Goal: Check status: Check status

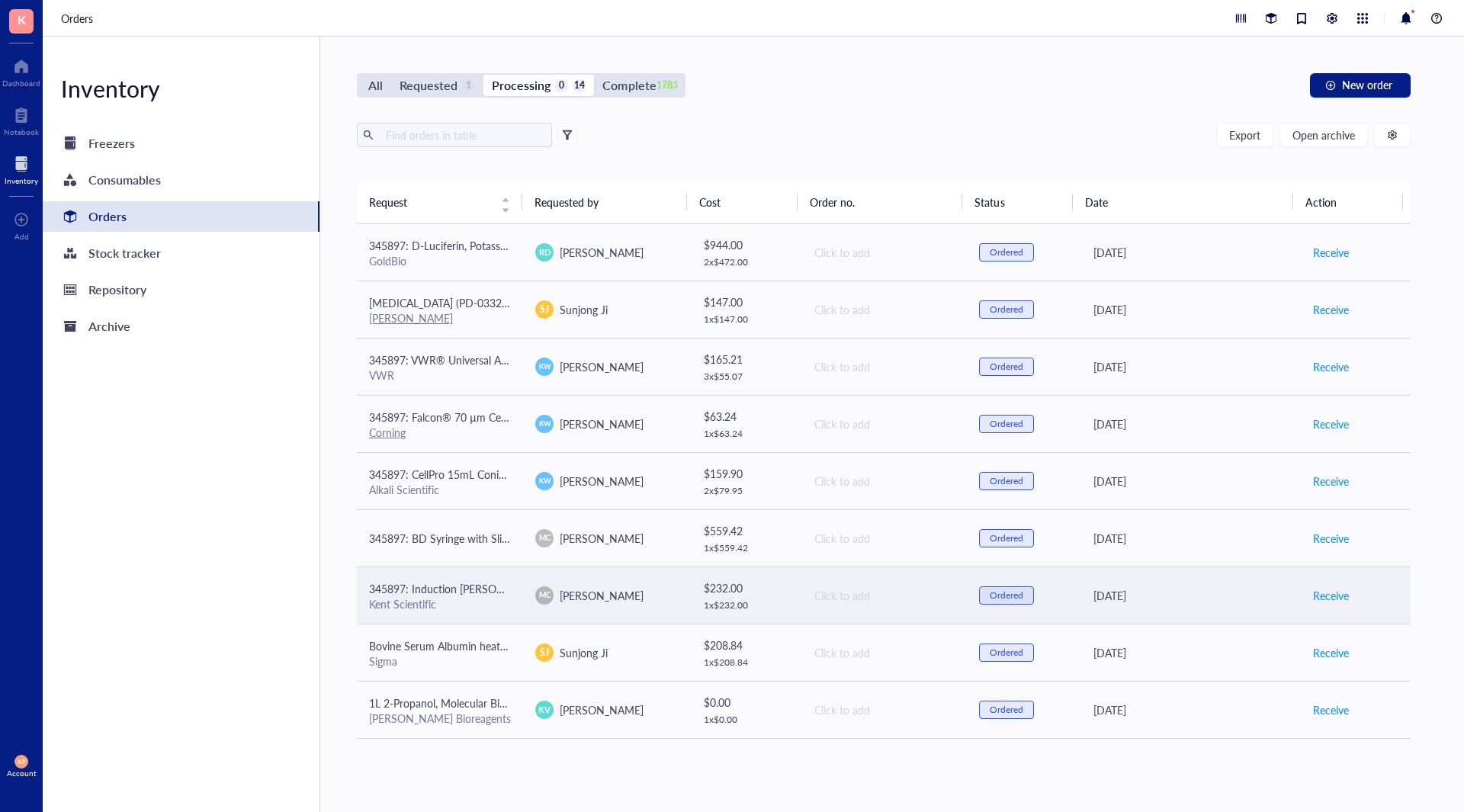
click at [479, 594] on span "345897: Induction [PERSON_NAME]" at bounding box center [456, 588] width 175 height 15
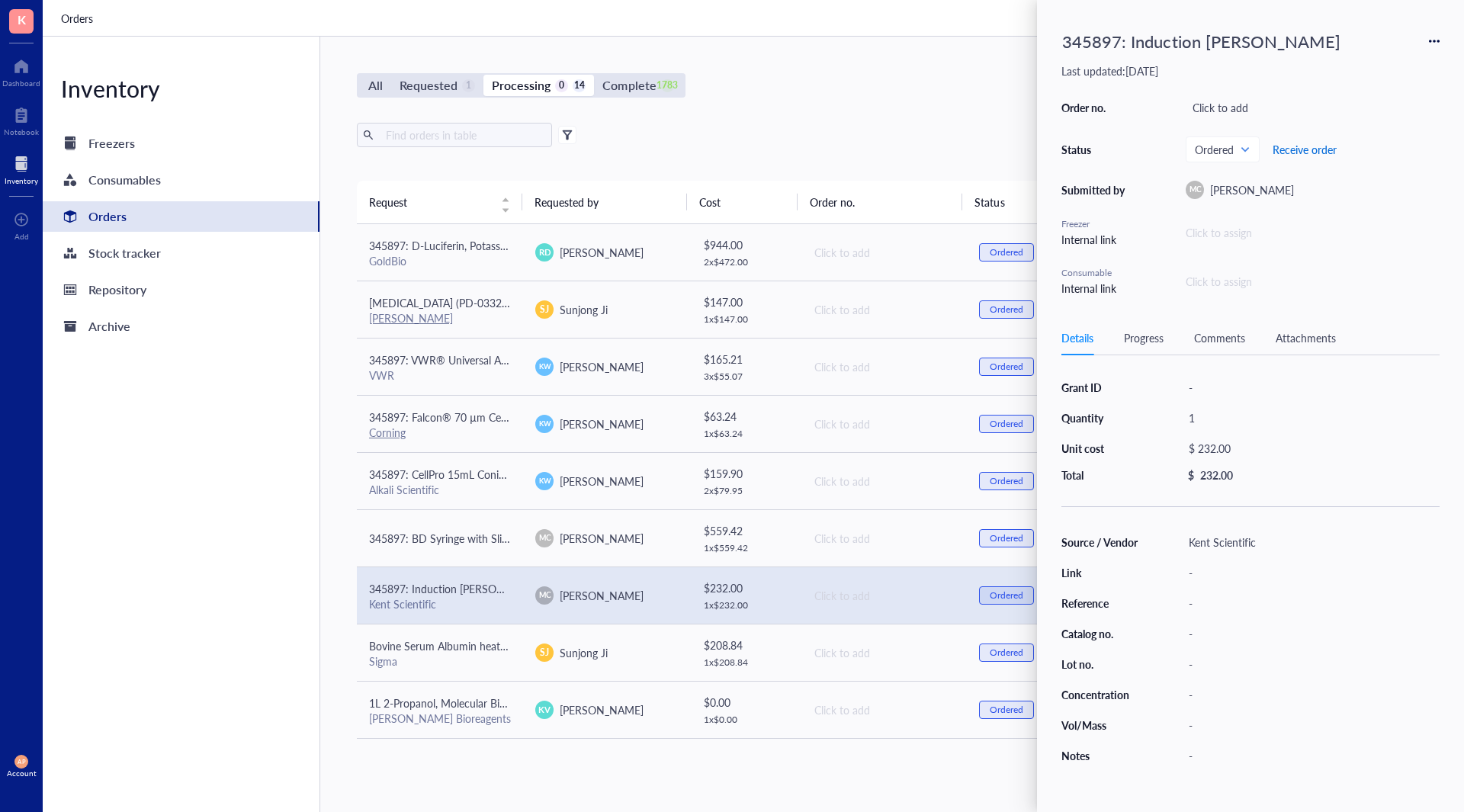
click at [1289, 150] on span "Receive order" at bounding box center [1305, 149] width 64 height 12
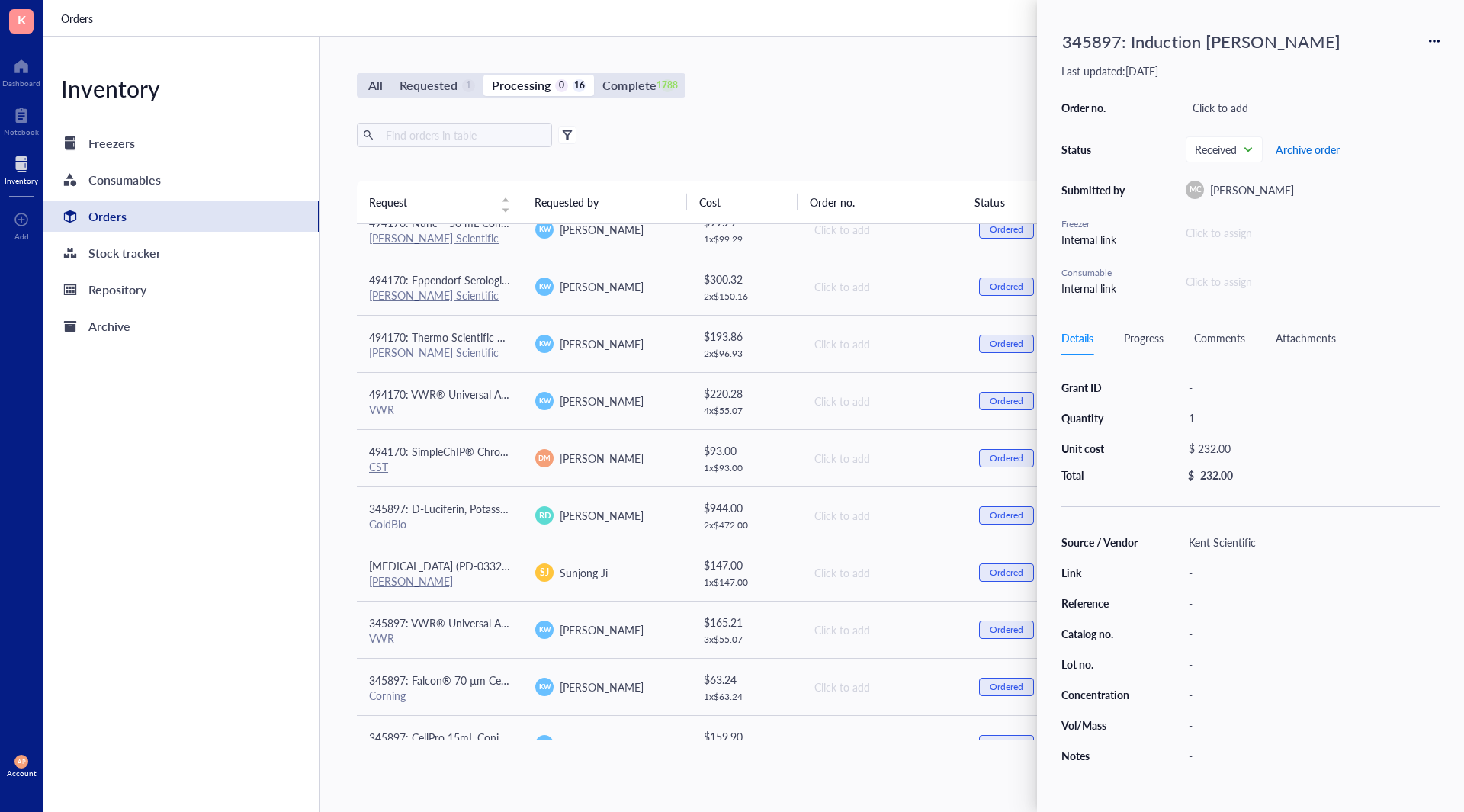
scroll to position [381, 0]
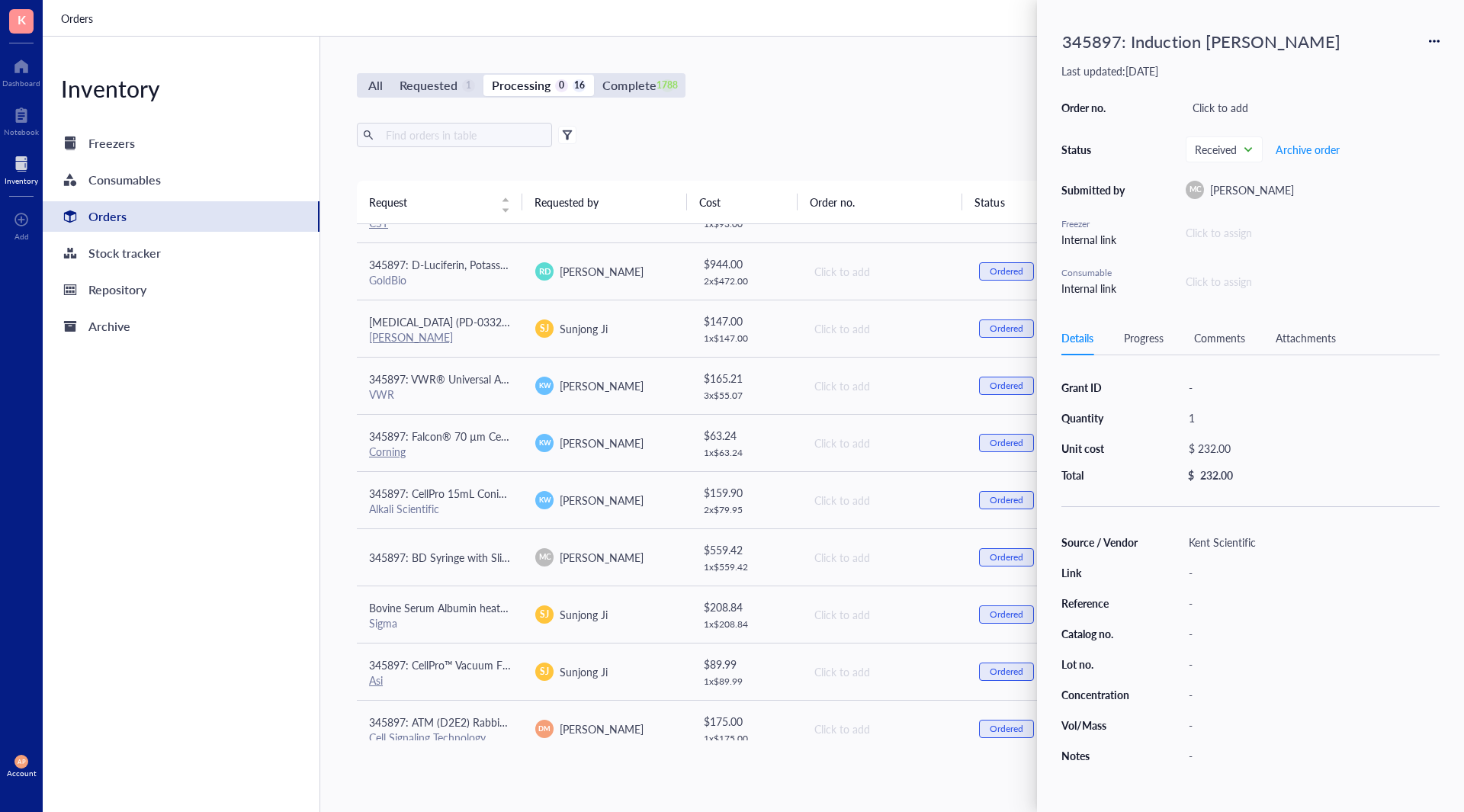
click at [607, 787] on div "All Requested 1 Processing 0 16 Complete 1788 New order Export Open archive Req…" at bounding box center [883, 424] width 1127 height 776
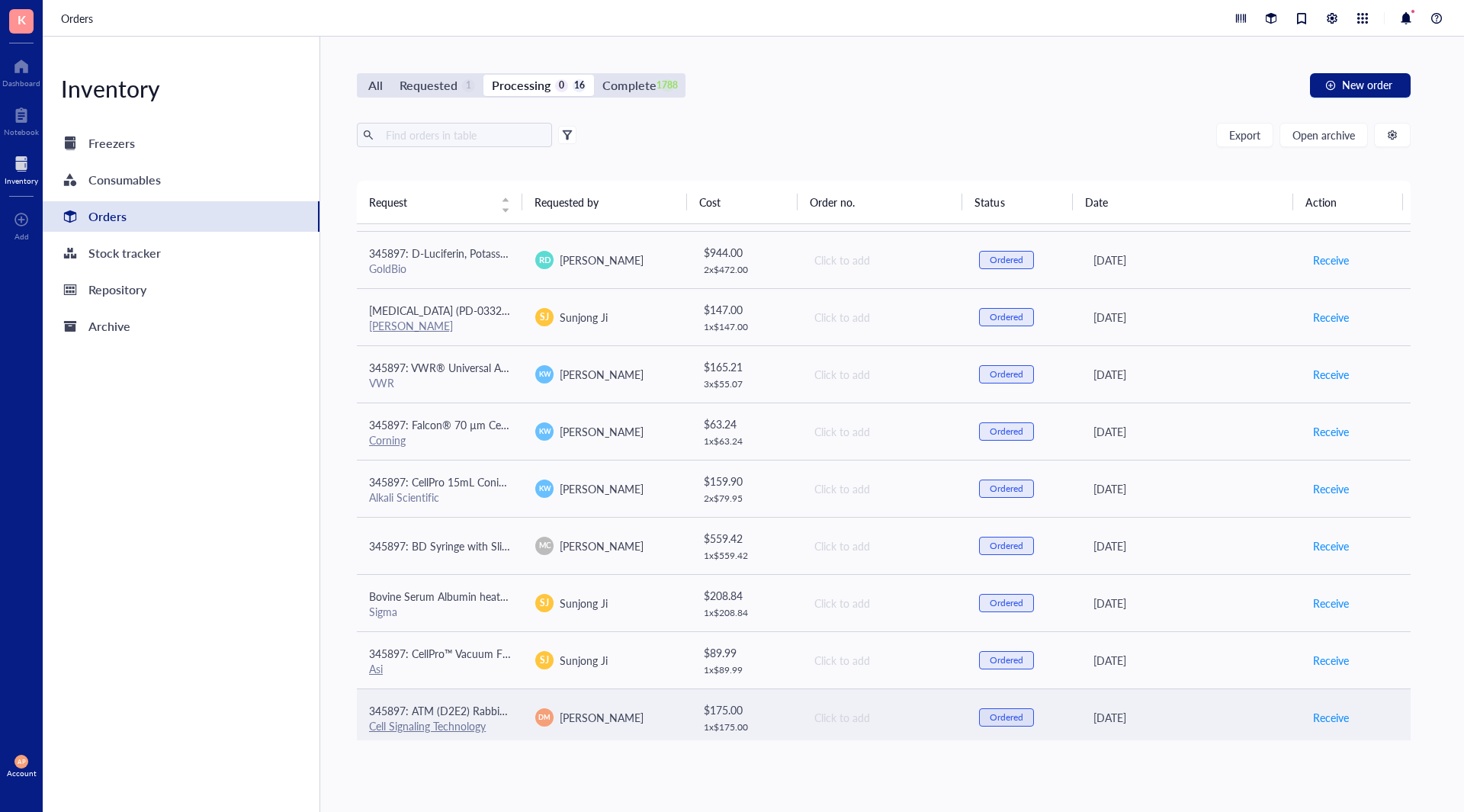
scroll to position [399, 0]
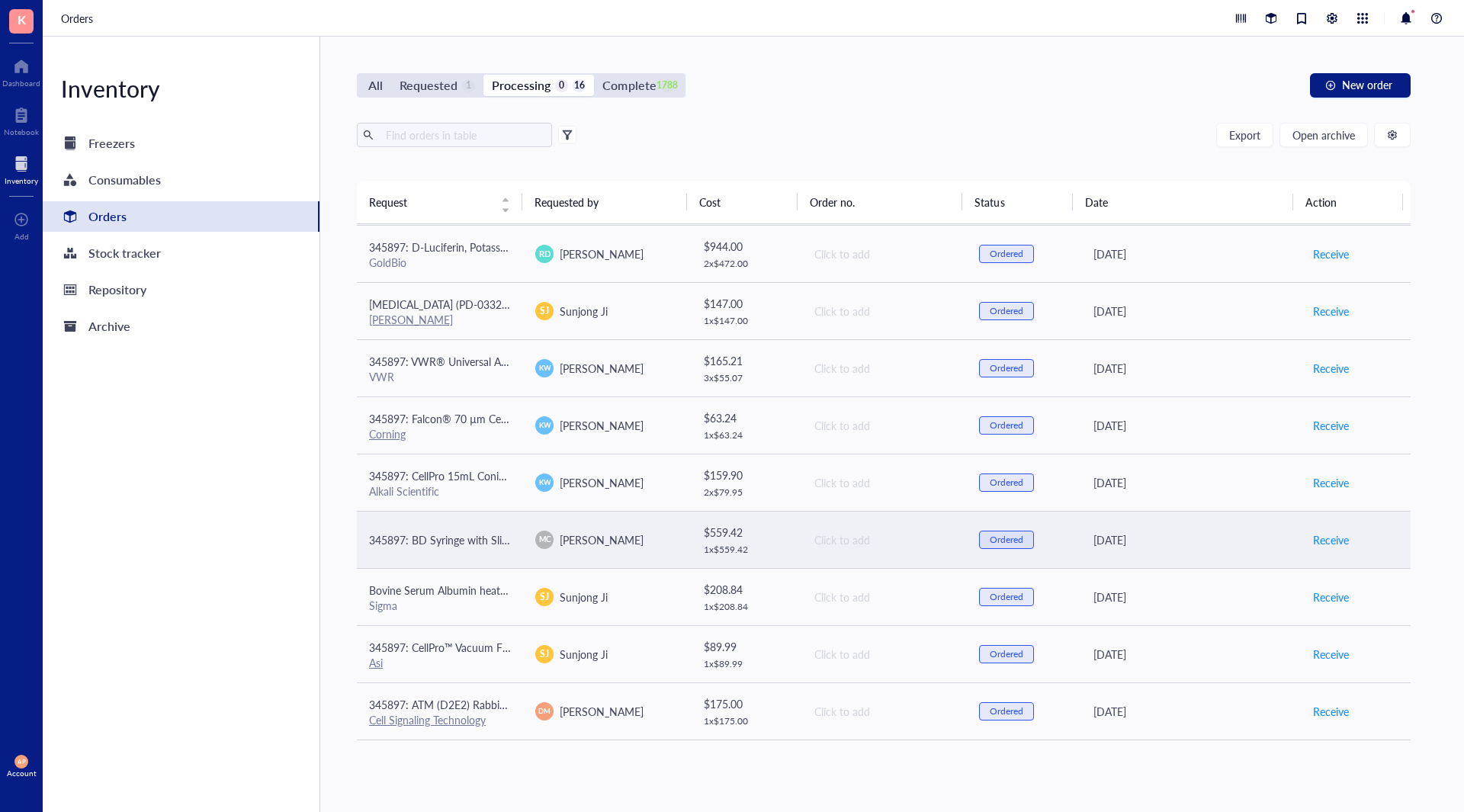
click at [493, 530] on td "345897: BD Syringe with Slip ([PERSON_NAME]) Tips (Without Needle)" at bounding box center [440, 539] width 167 height 57
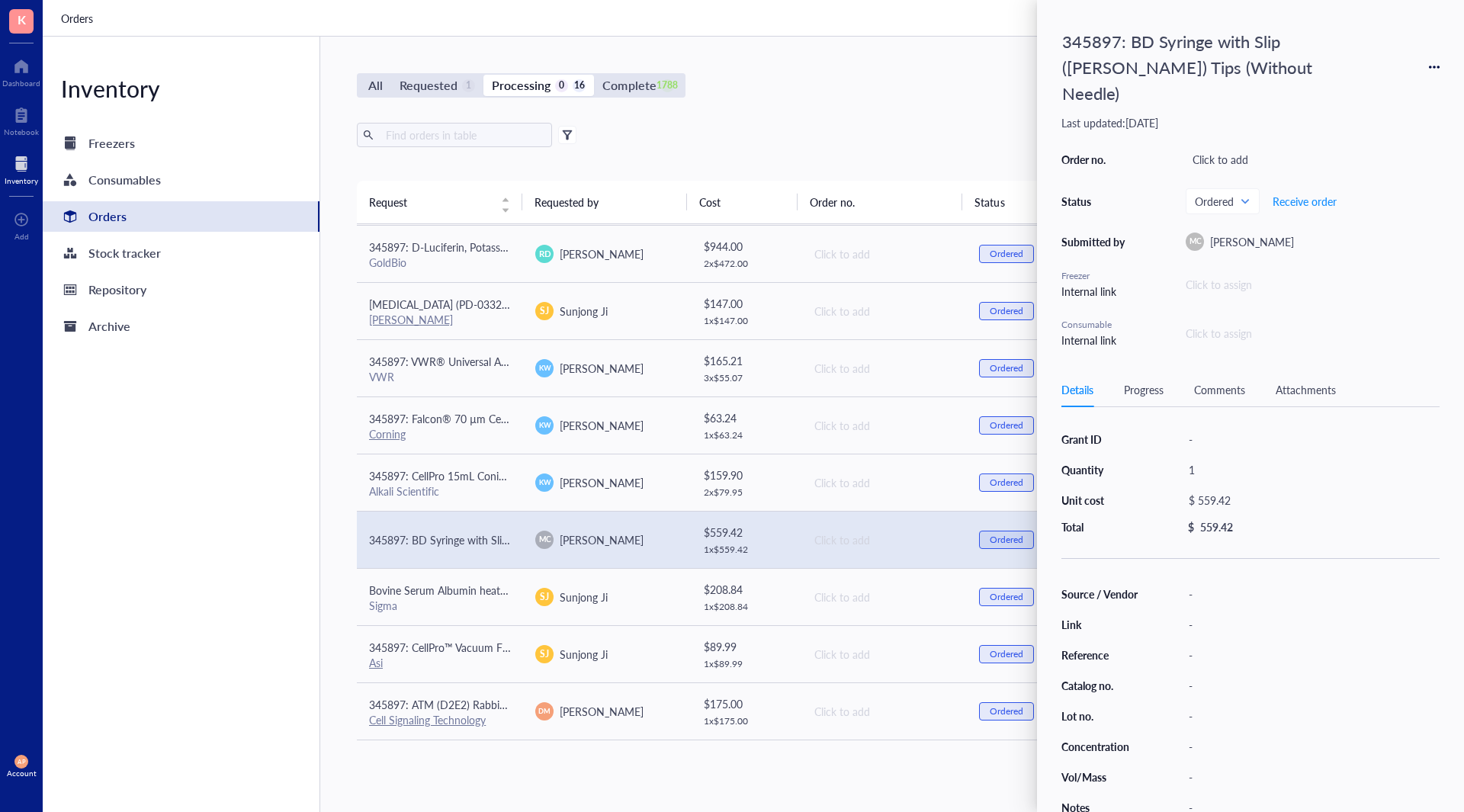
click at [340, 432] on div "All Requested 1 Processing 0 16 Complete 1788 New order Export Open archive Req…" at bounding box center [883, 424] width 1127 height 776
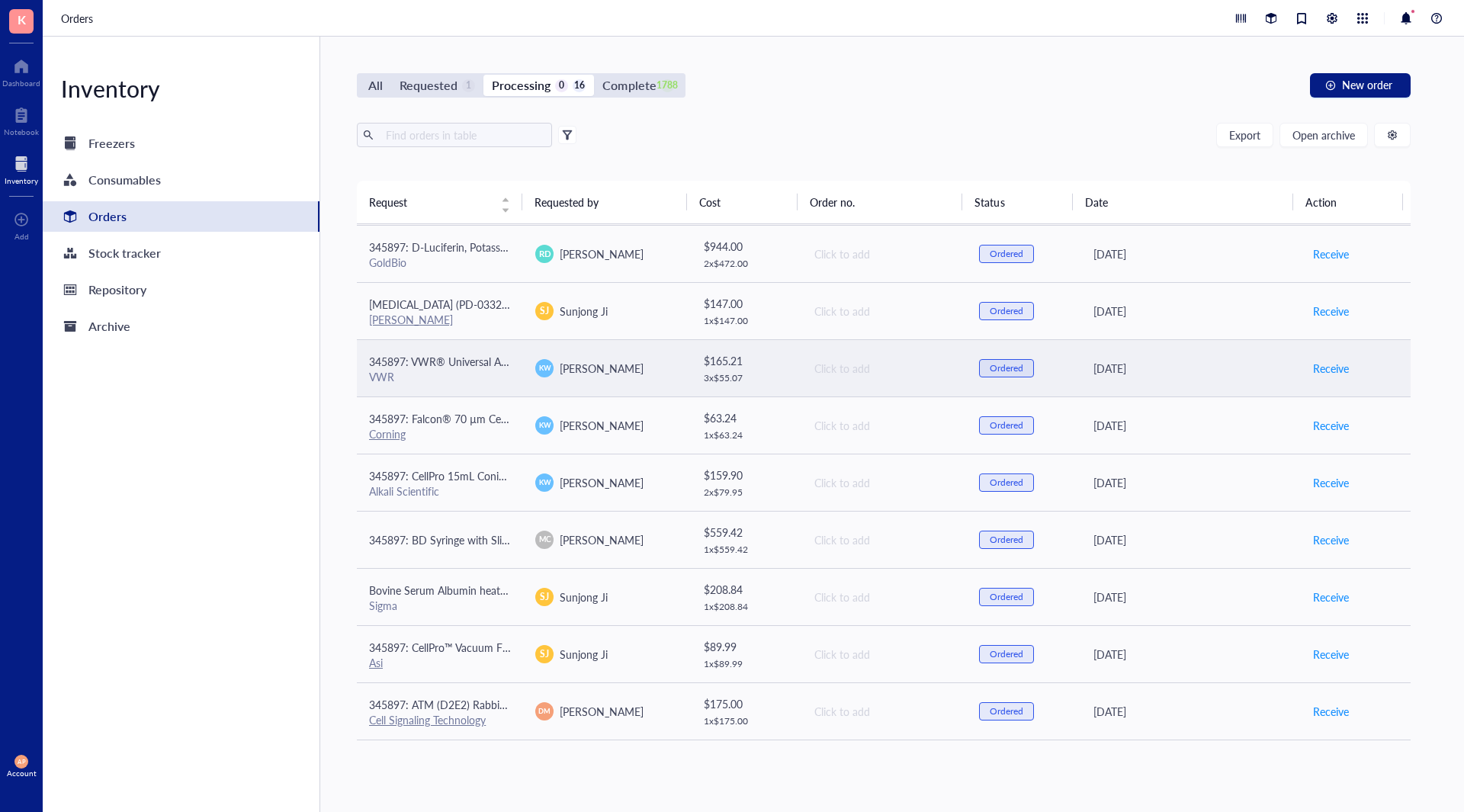
click at [480, 368] on span "345897: VWR® Universal Aerosol Filter Pipet Tips, Racked, Sterile, 100 - 1000 µl" at bounding box center [559, 361] width 380 height 15
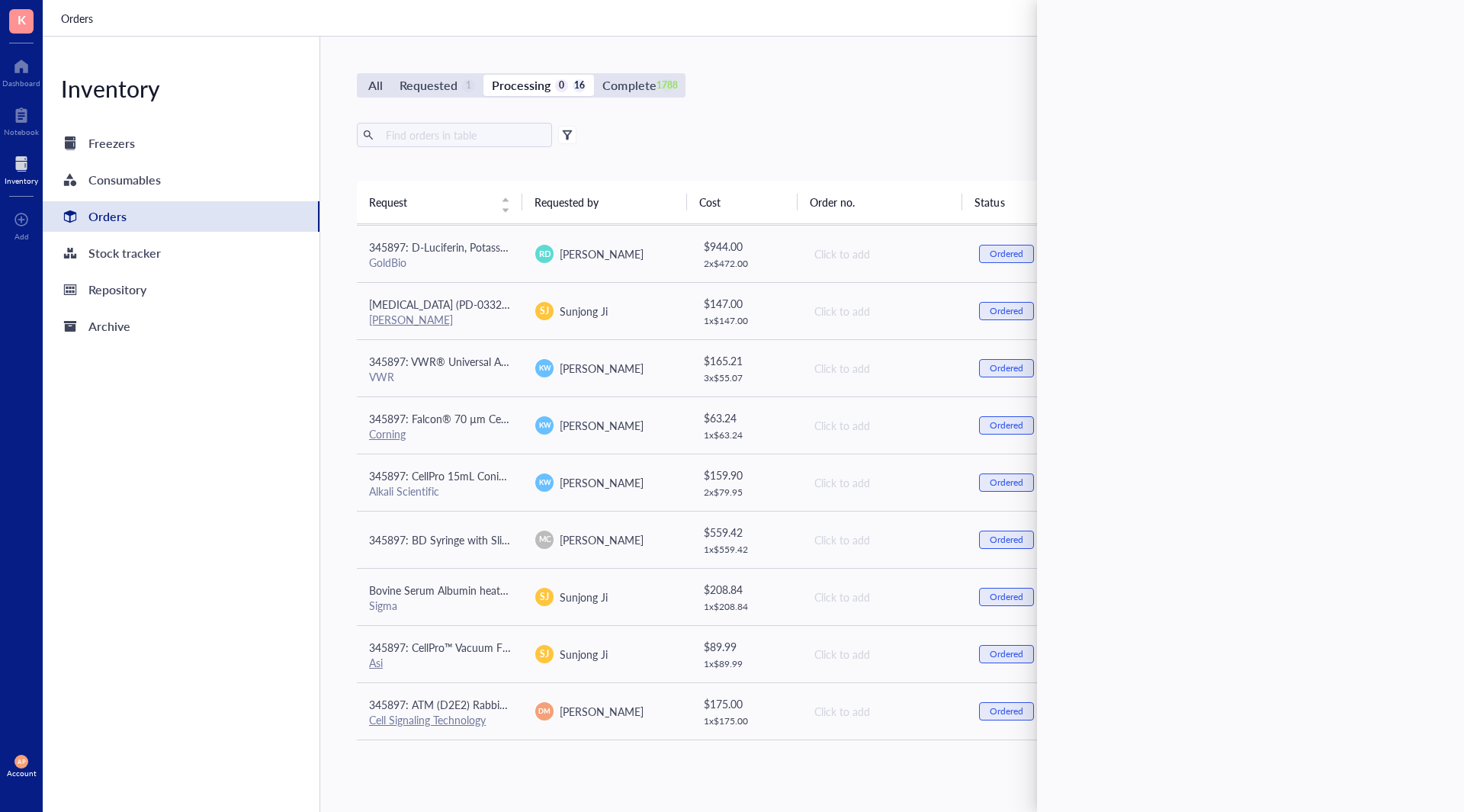
click at [315, 362] on div "Inventory Freezers Consumables Orders Stock tracker Repository Archive" at bounding box center [181, 424] width 277 height 776
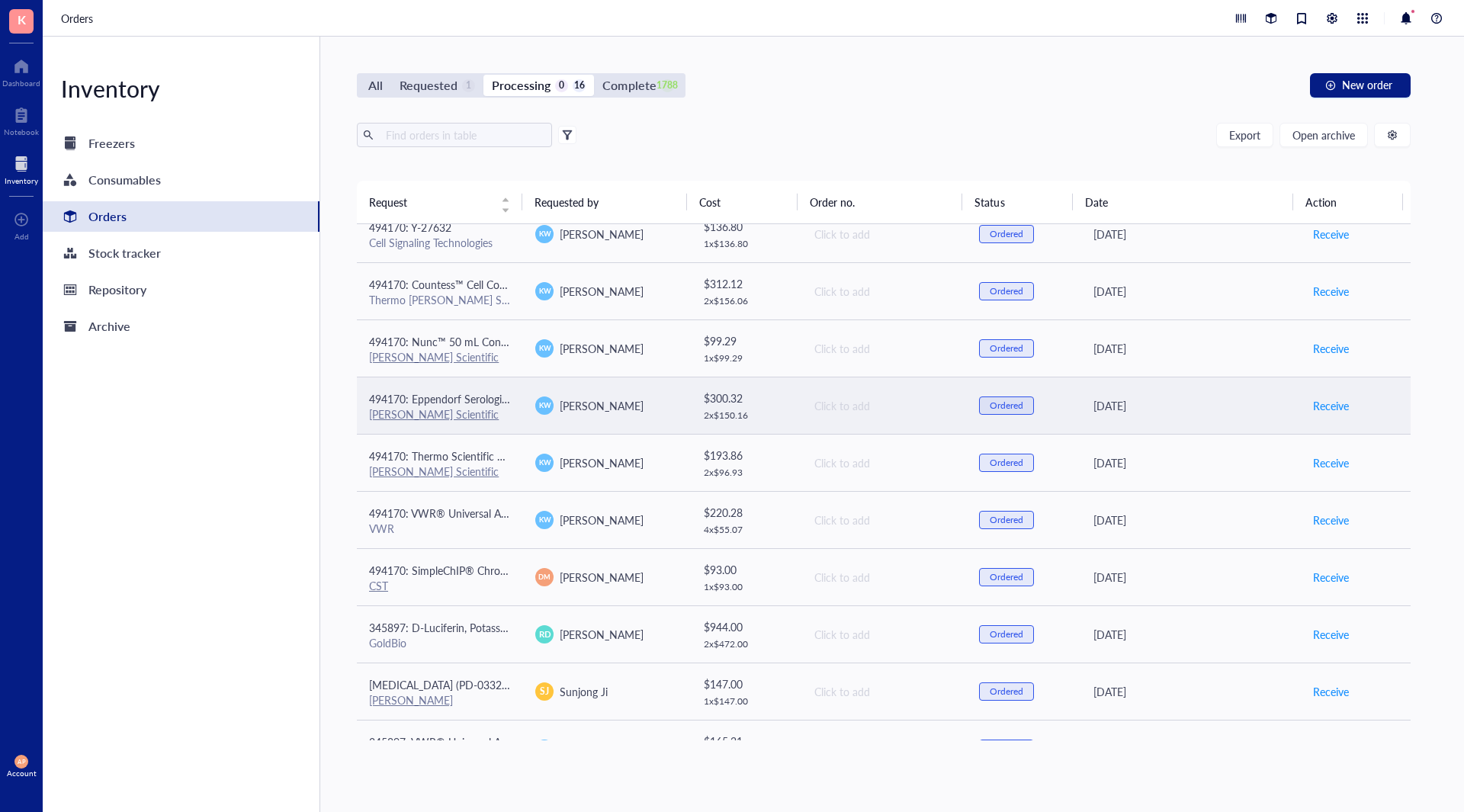
scroll to position [18, 0]
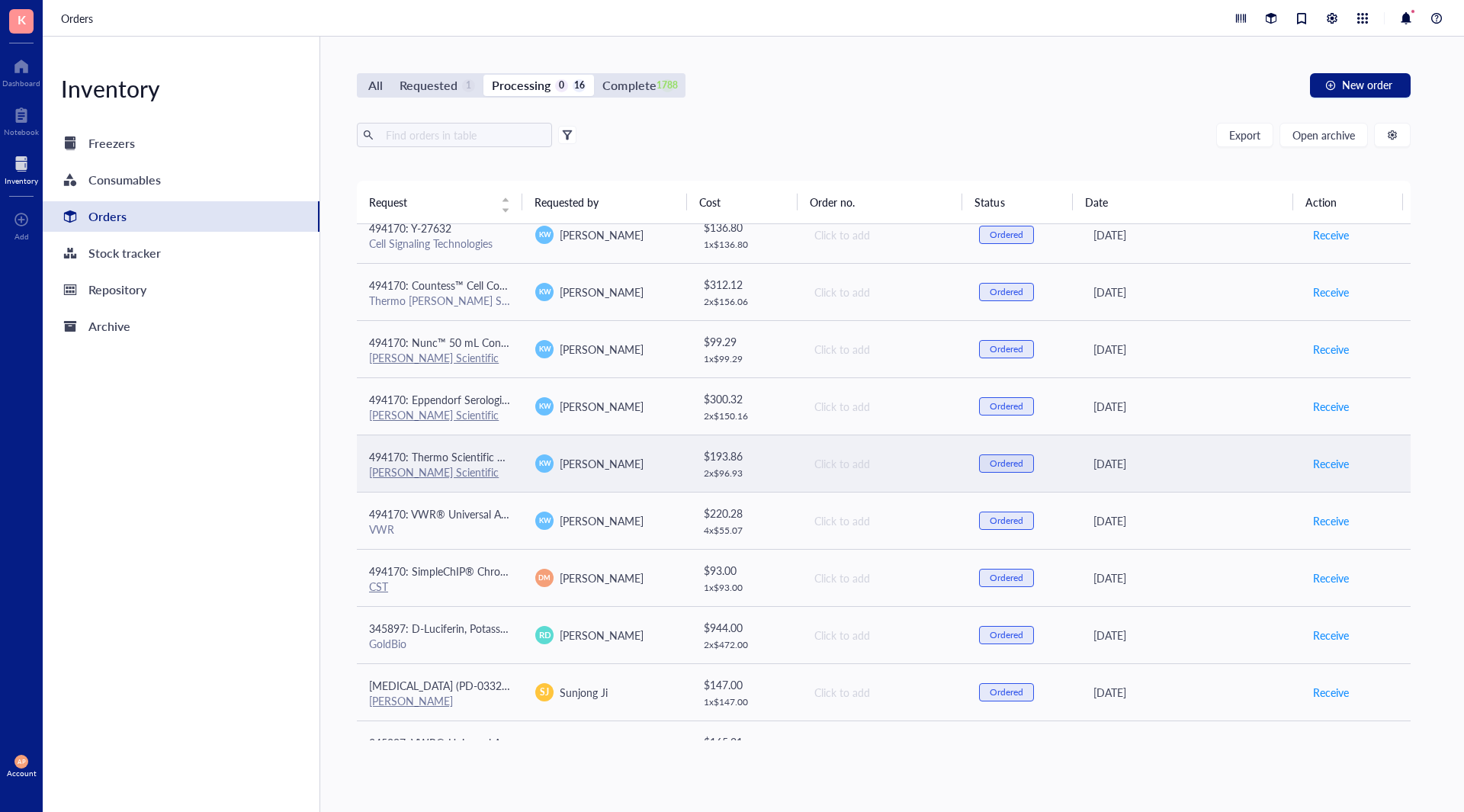
click at [487, 463] on span "494170: Thermo Scientific BioLite Cell Culture Treated Flasks (T75)" at bounding box center [526, 456] width 314 height 15
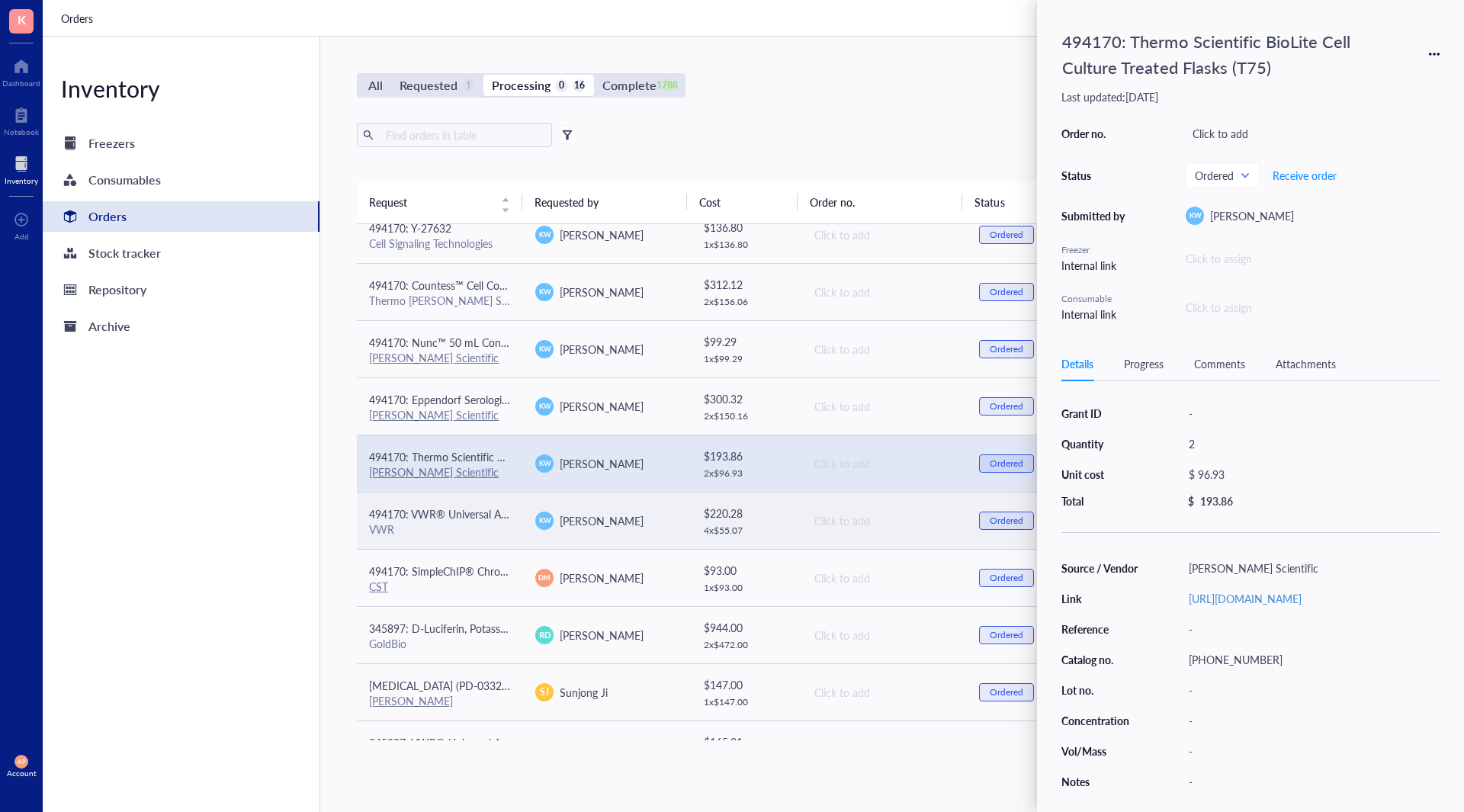
click at [456, 529] on div "VWR" at bounding box center [439, 529] width 142 height 14
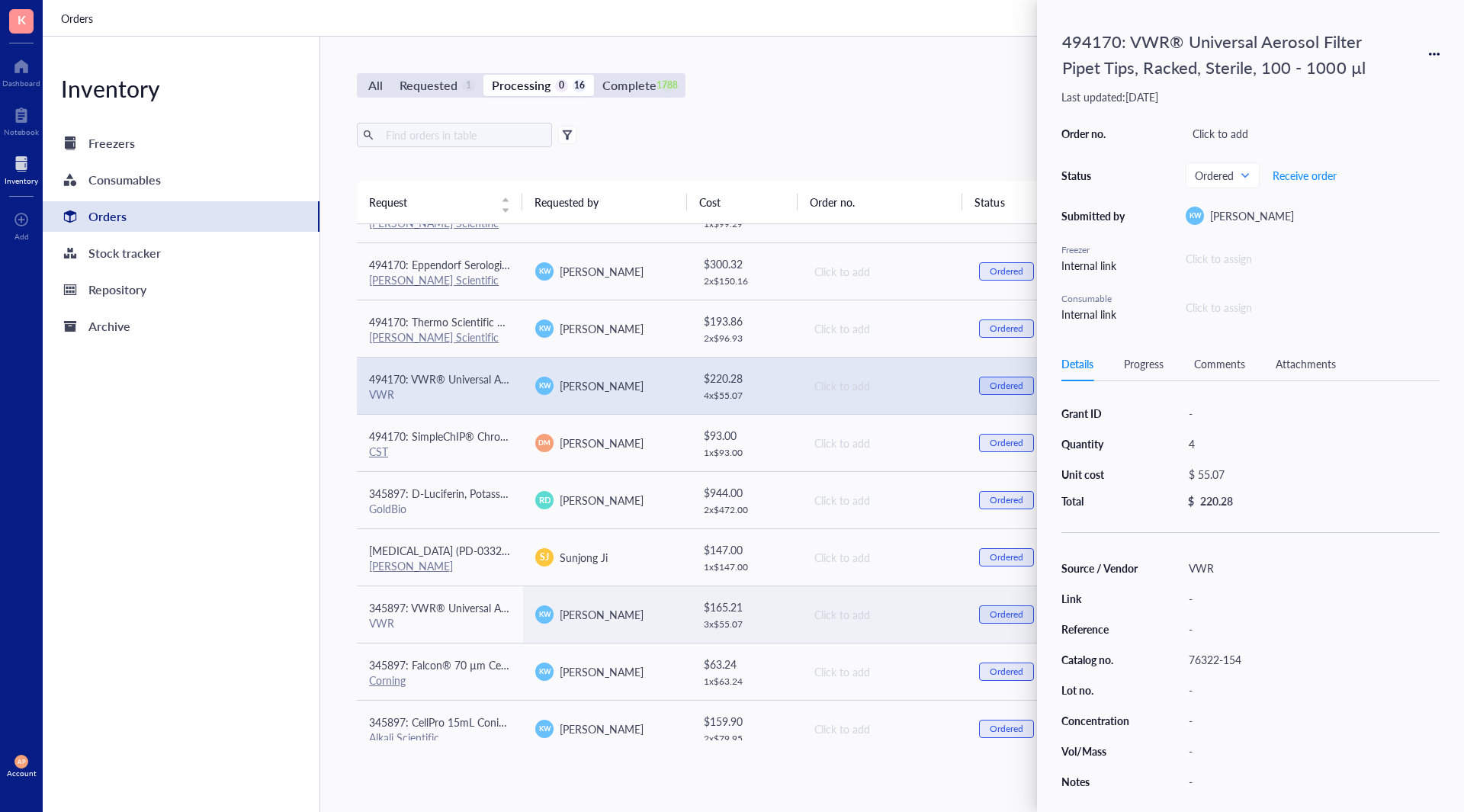
scroll to position [399, 0]
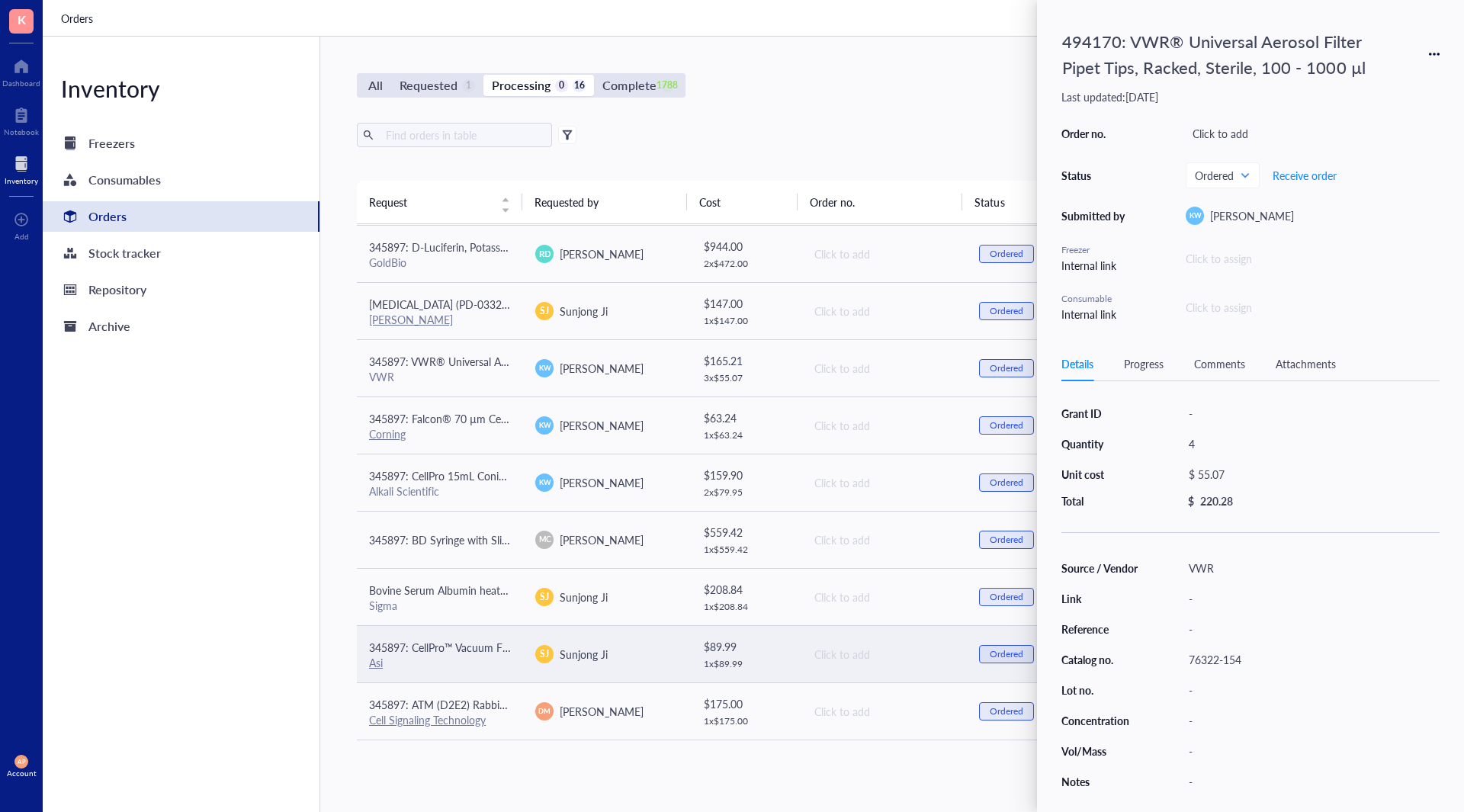
click at [467, 661] on div "Asi" at bounding box center [439, 662] width 142 height 14
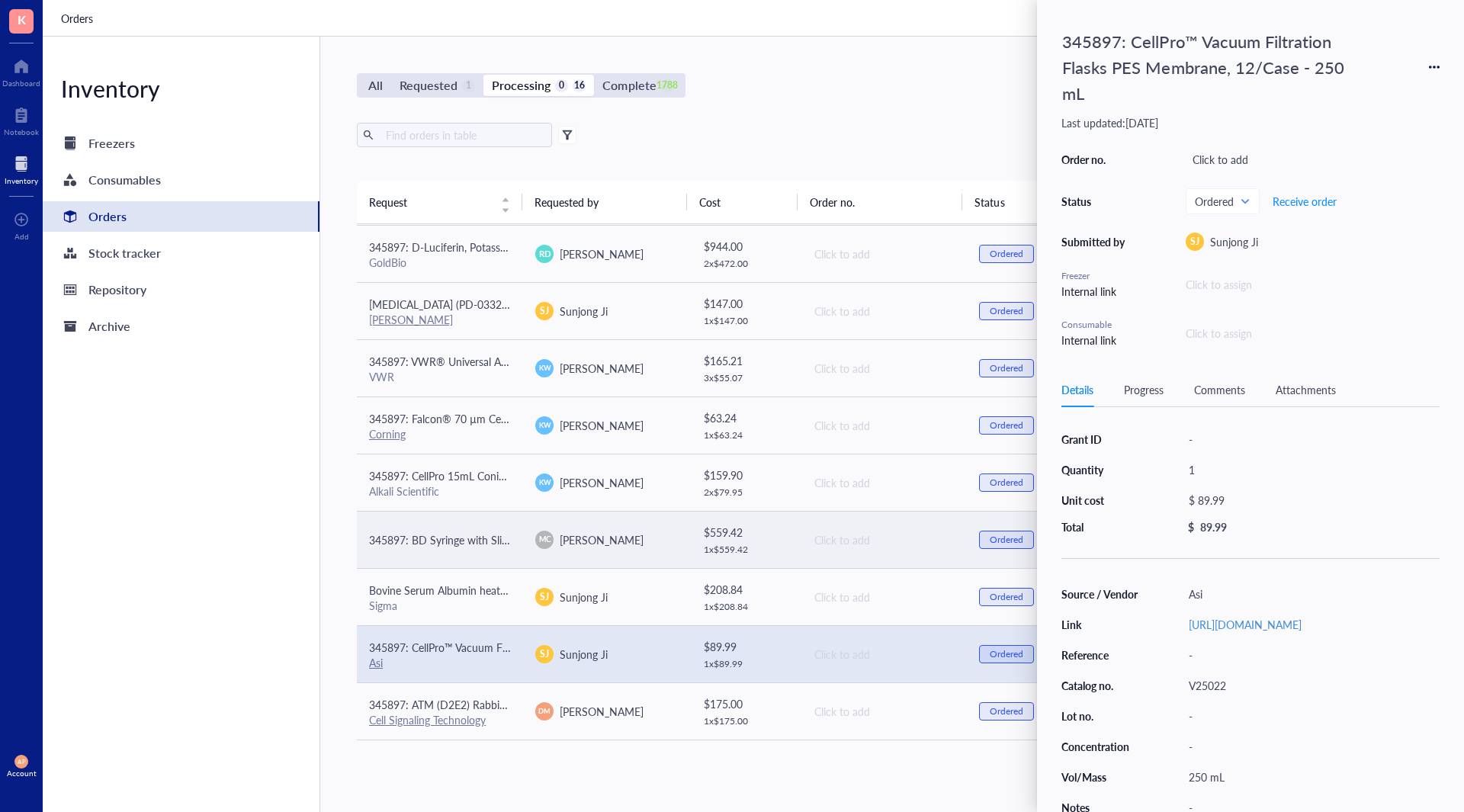
click at [633, 520] on td "MC [PERSON_NAME]" at bounding box center [607, 539] width 167 height 57
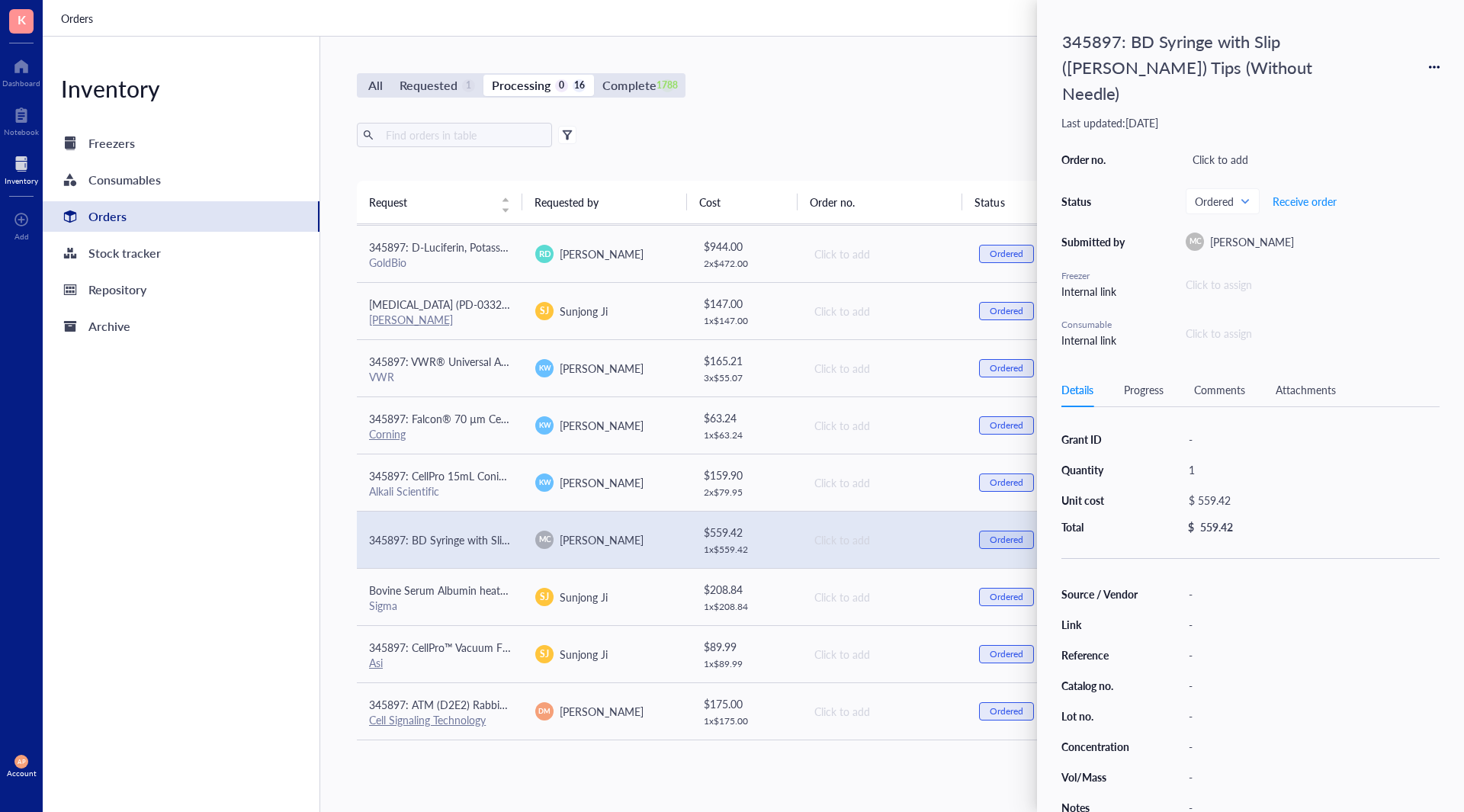
click at [333, 567] on div "All Requested 1 Processing 0 16 Complete 1788 New order Export Open archive Req…" at bounding box center [883, 424] width 1127 height 776
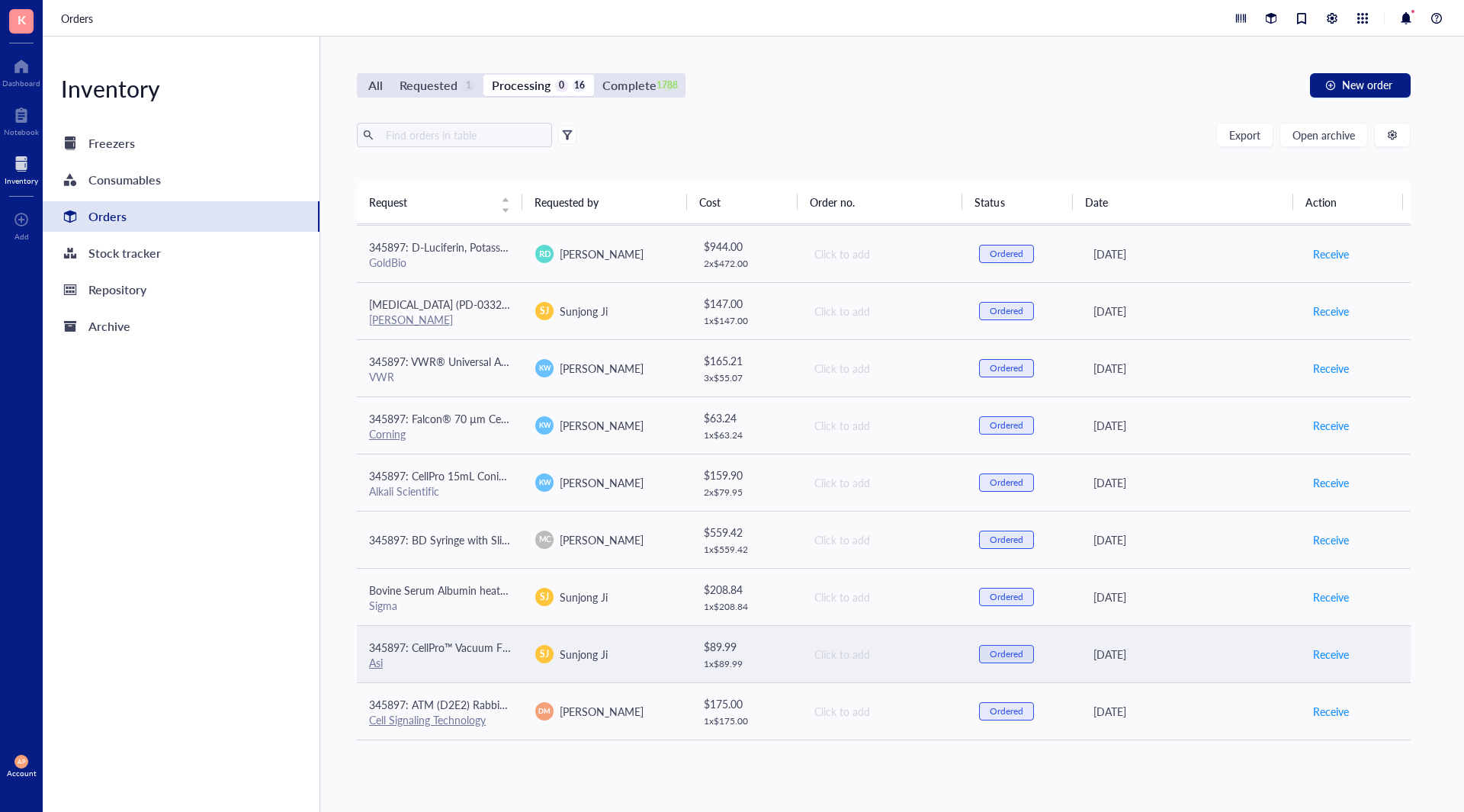
click at [525, 648] on td "SJ Sunjong Ji" at bounding box center [607, 653] width 167 height 57
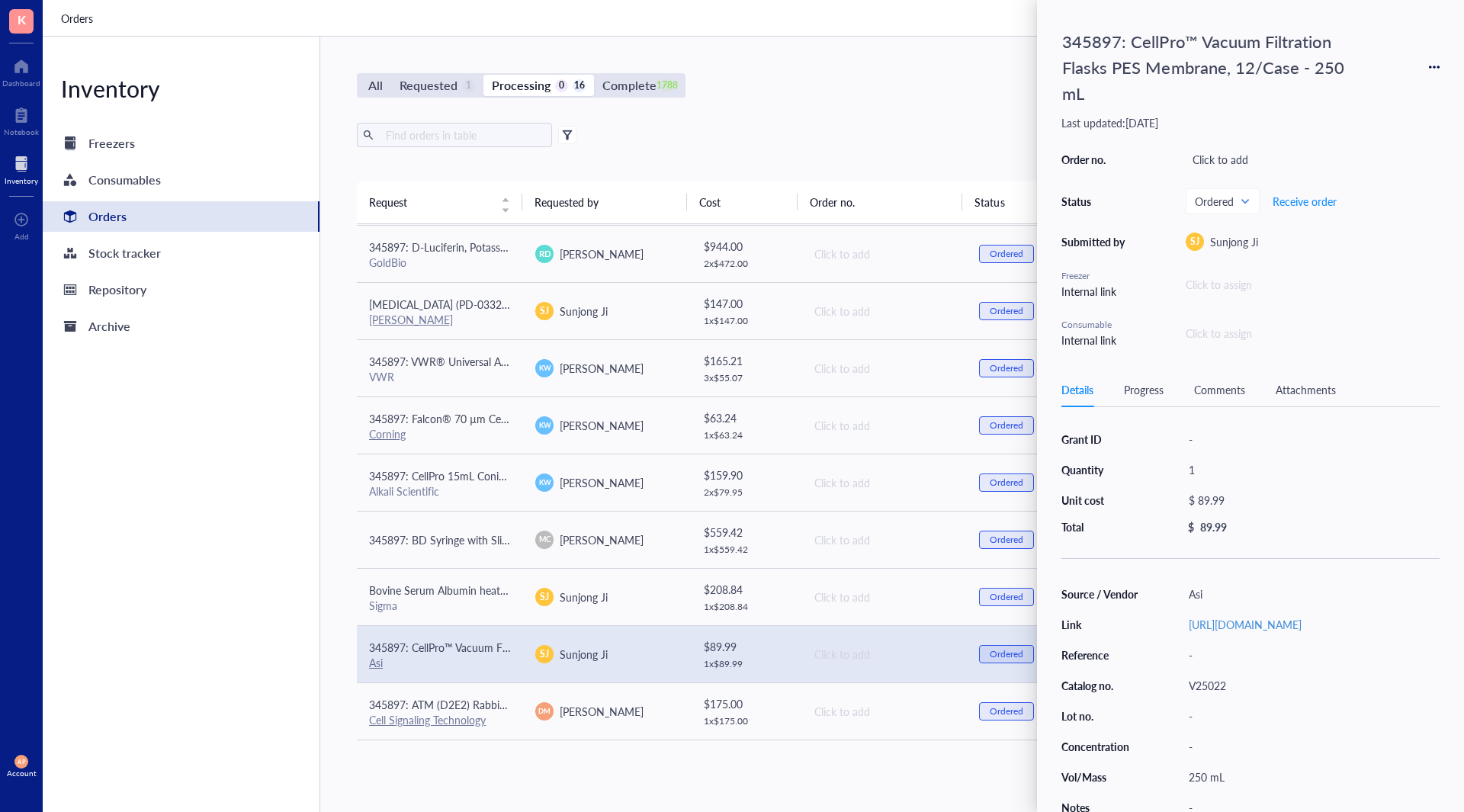
click at [170, 551] on div "Inventory Freezers Consumables Orders Stock tracker Repository Archive" at bounding box center [181, 424] width 277 height 776
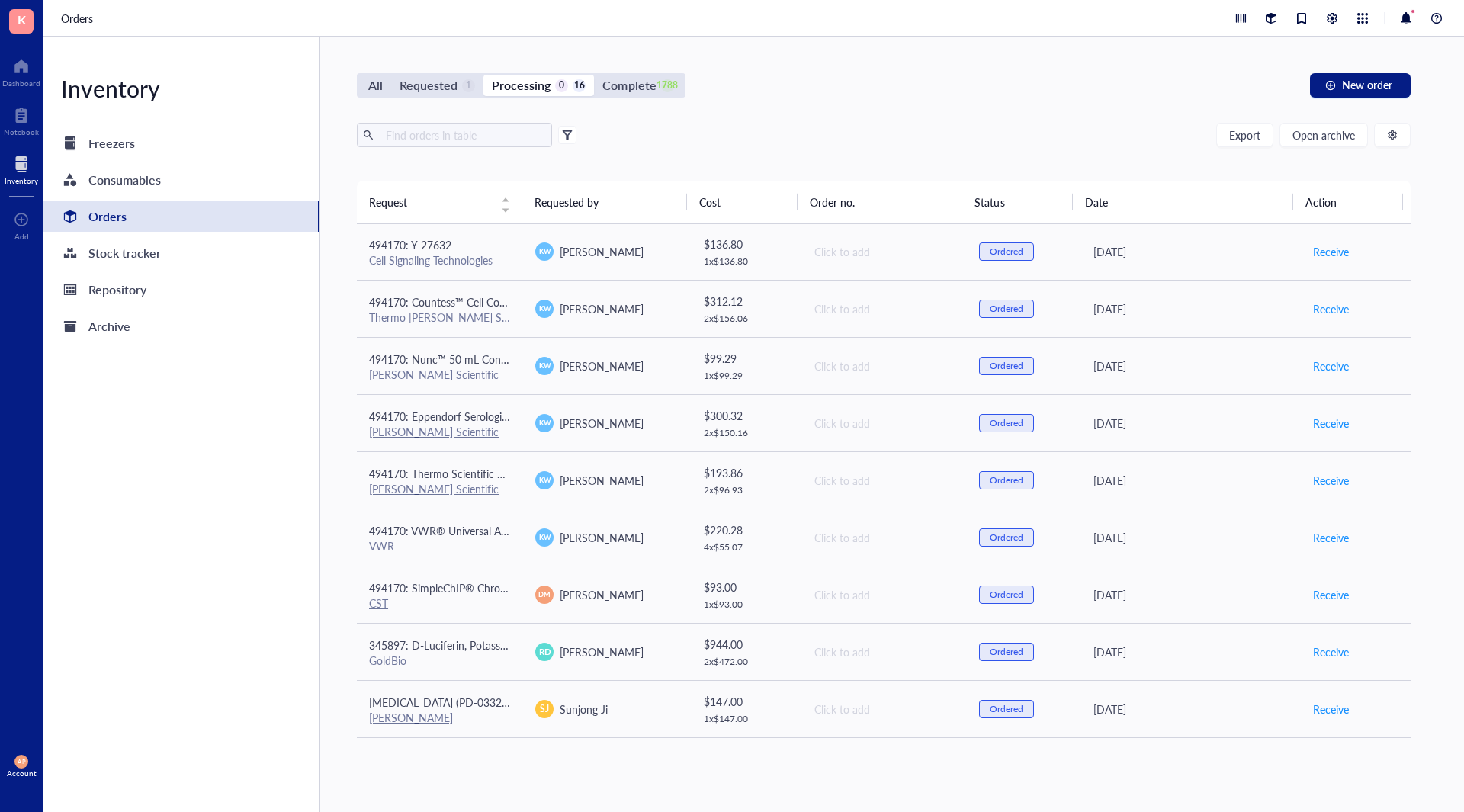
scroll to position [0, 0]
